Goal: Task Accomplishment & Management: Complete application form

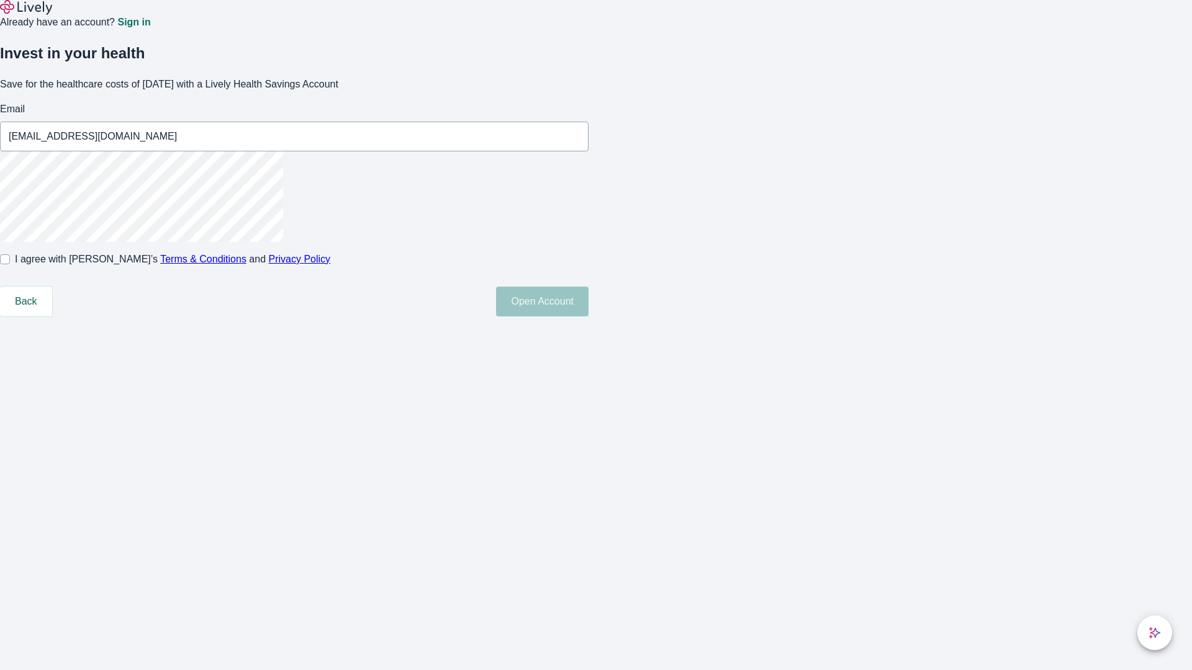
click at [10, 264] on input "I agree with Lively’s Terms & Conditions and Privacy Policy" at bounding box center [5, 259] width 10 height 10
checkbox input "true"
click at [588, 317] on button "Open Account" at bounding box center [542, 302] width 92 height 30
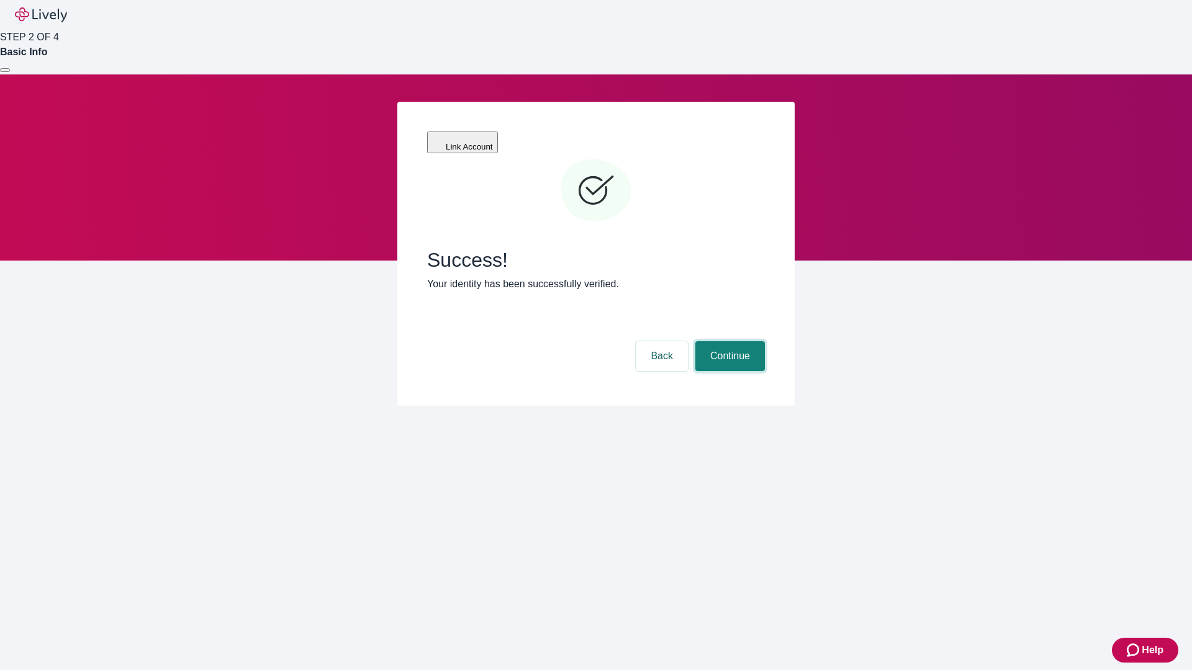
click at [728, 341] on button "Continue" at bounding box center [730, 356] width 70 height 30
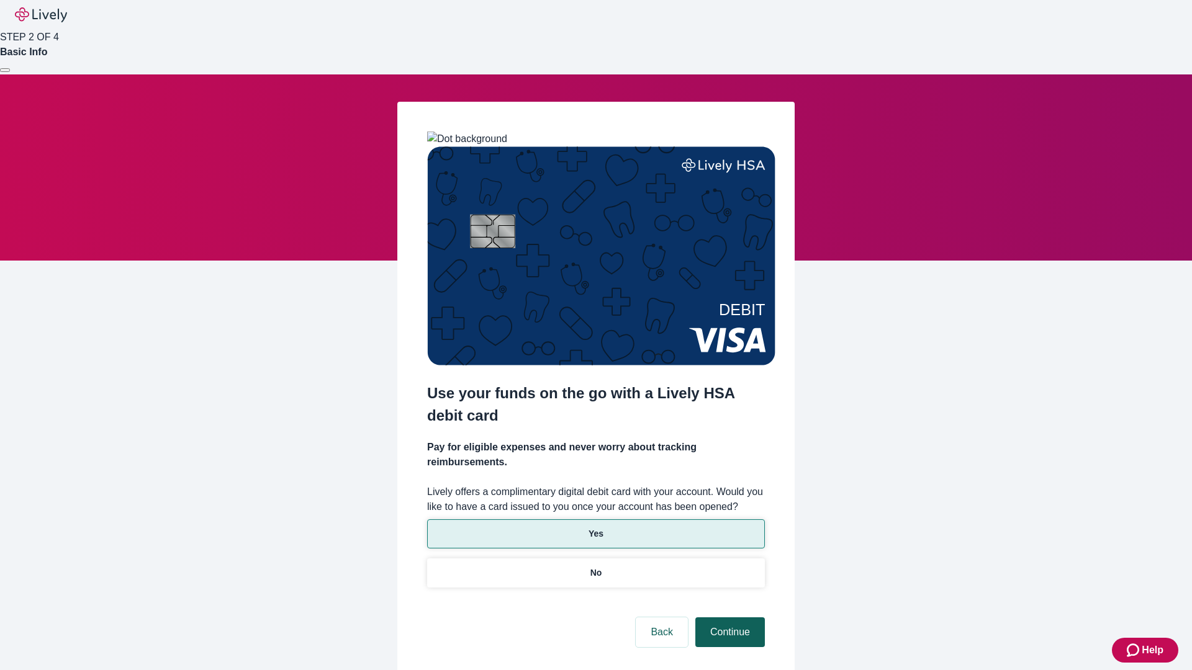
click at [595, 567] on p "No" at bounding box center [596, 573] width 12 height 13
click at [728, 618] on button "Continue" at bounding box center [730, 633] width 70 height 30
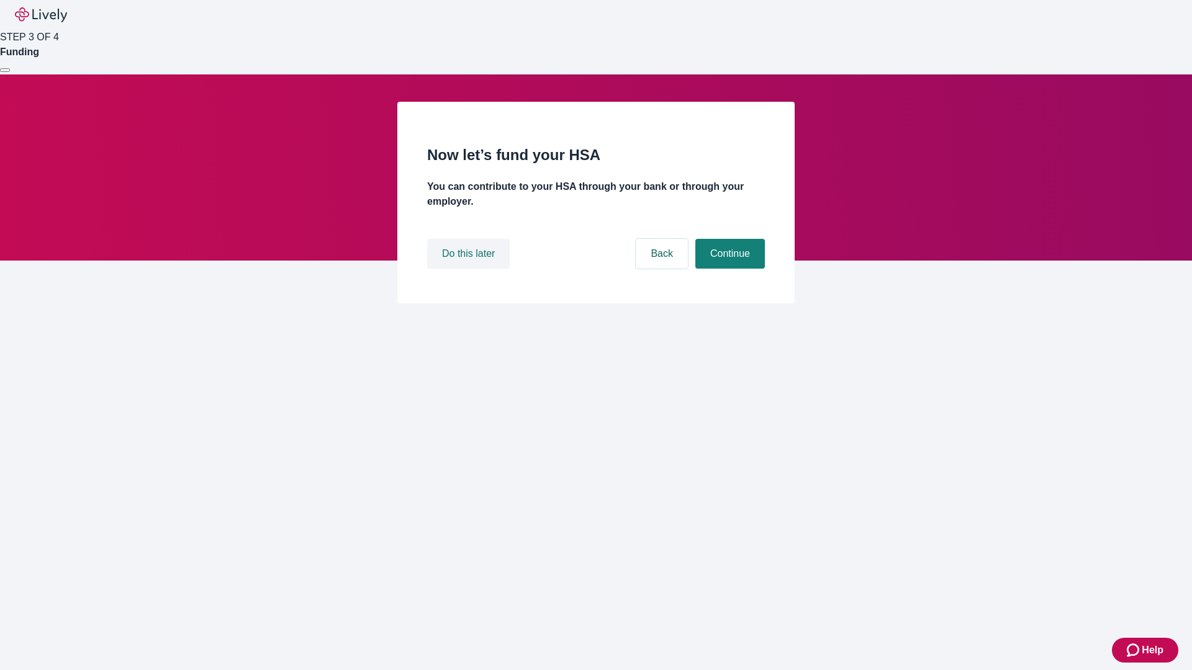
click at [470, 269] on button "Do this later" at bounding box center [468, 254] width 83 height 30
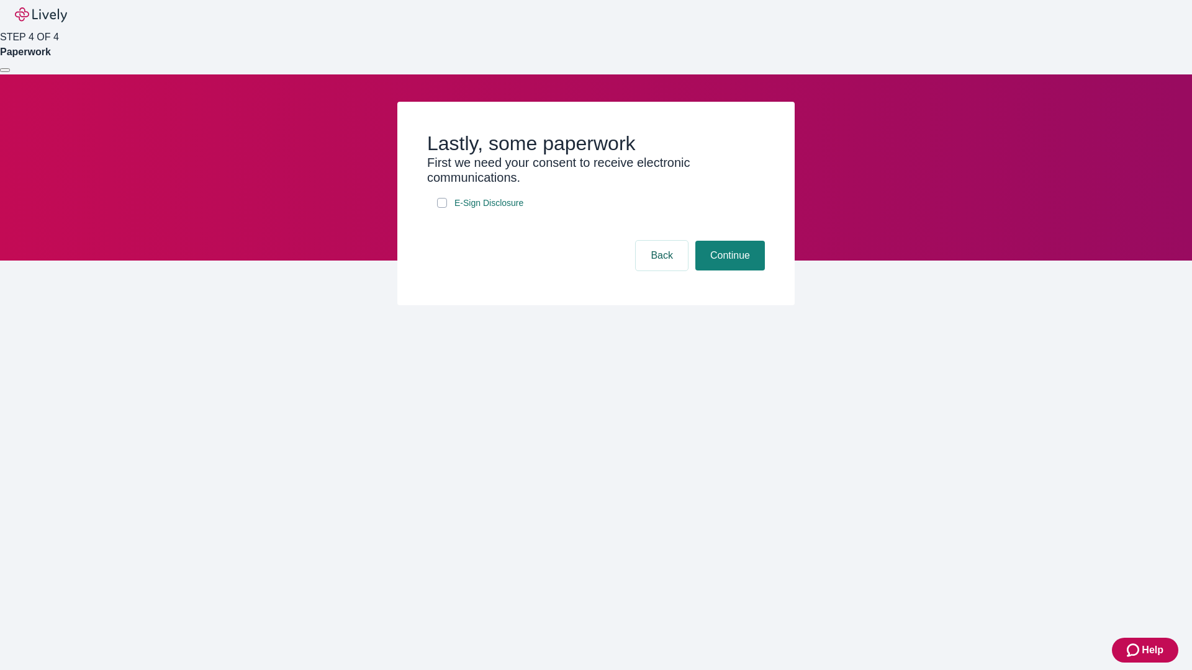
click at [442, 208] on input "E-Sign Disclosure" at bounding box center [442, 203] width 10 height 10
checkbox input "true"
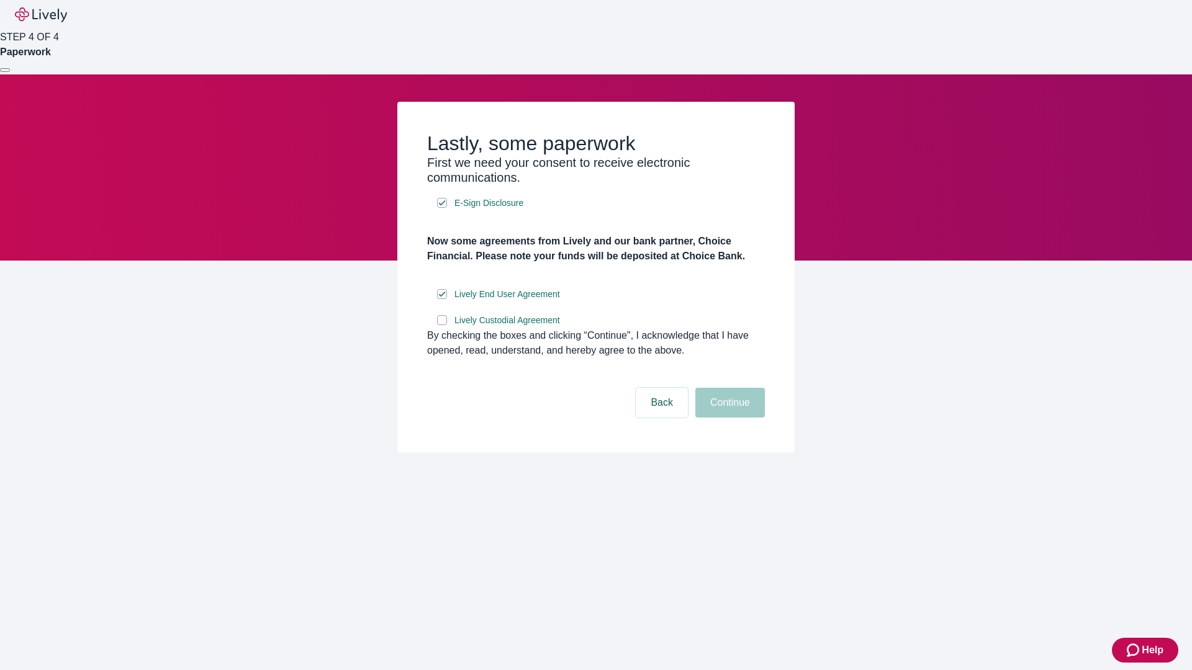
click at [442, 325] on input "Lively Custodial Agreement" at bounding box center [442, 320] width 10 height 10
checkbox input "true"
click at [728, 418] on button "Continue" at bounding box center [730, 403] width 70 height 30
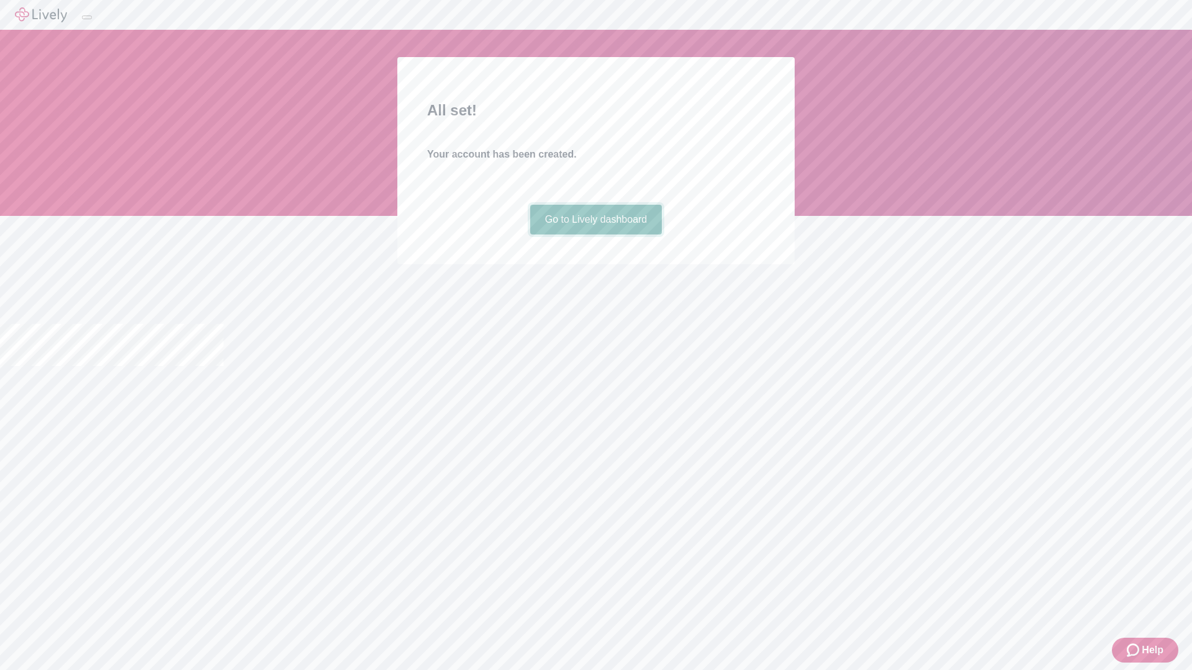
click at [595, 235] on link "Go to Lively dashboard" at bounding box center [596, 220] width 132 height 30
